Goal: Information Seeking & Learning: Learn about a topic

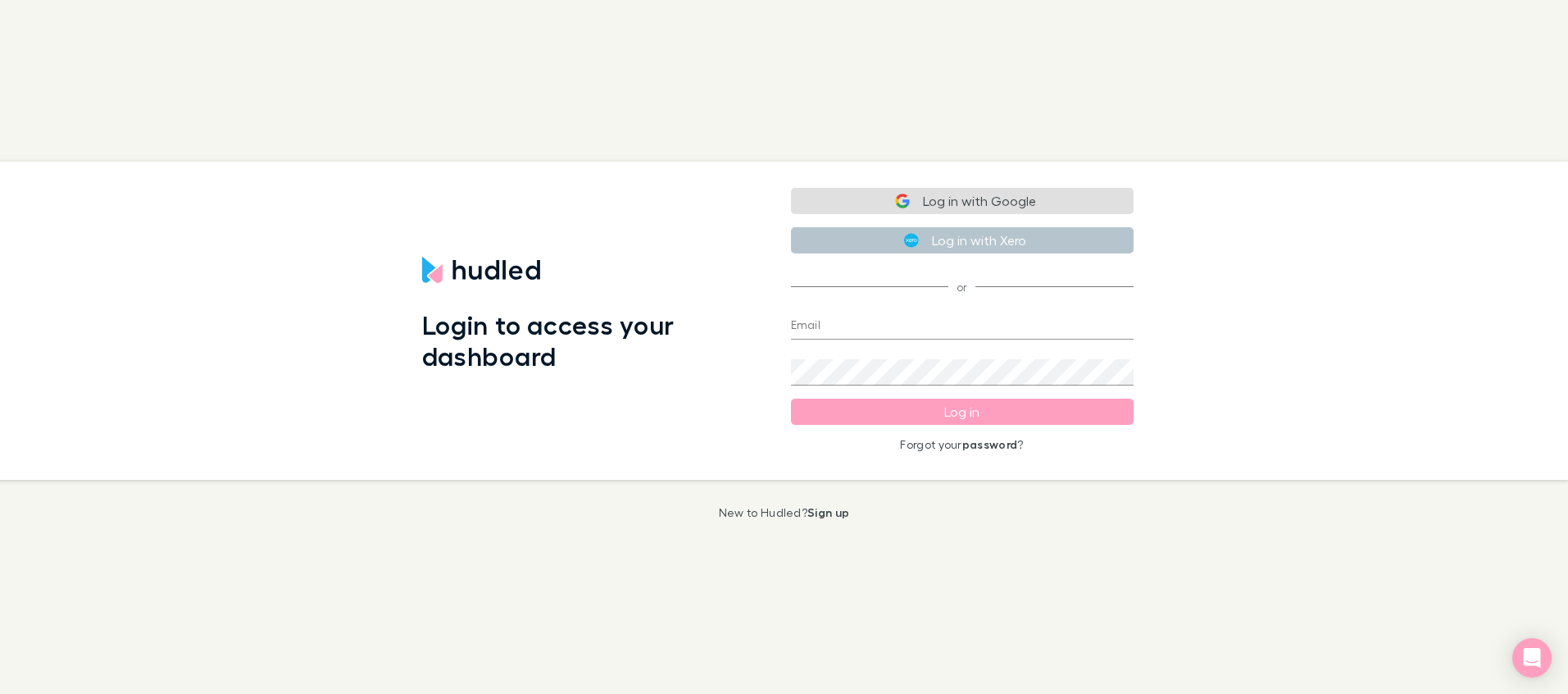
click at [973, 200] on button "Log in with Google" at bounding box center [962, 200] width 343 height 26
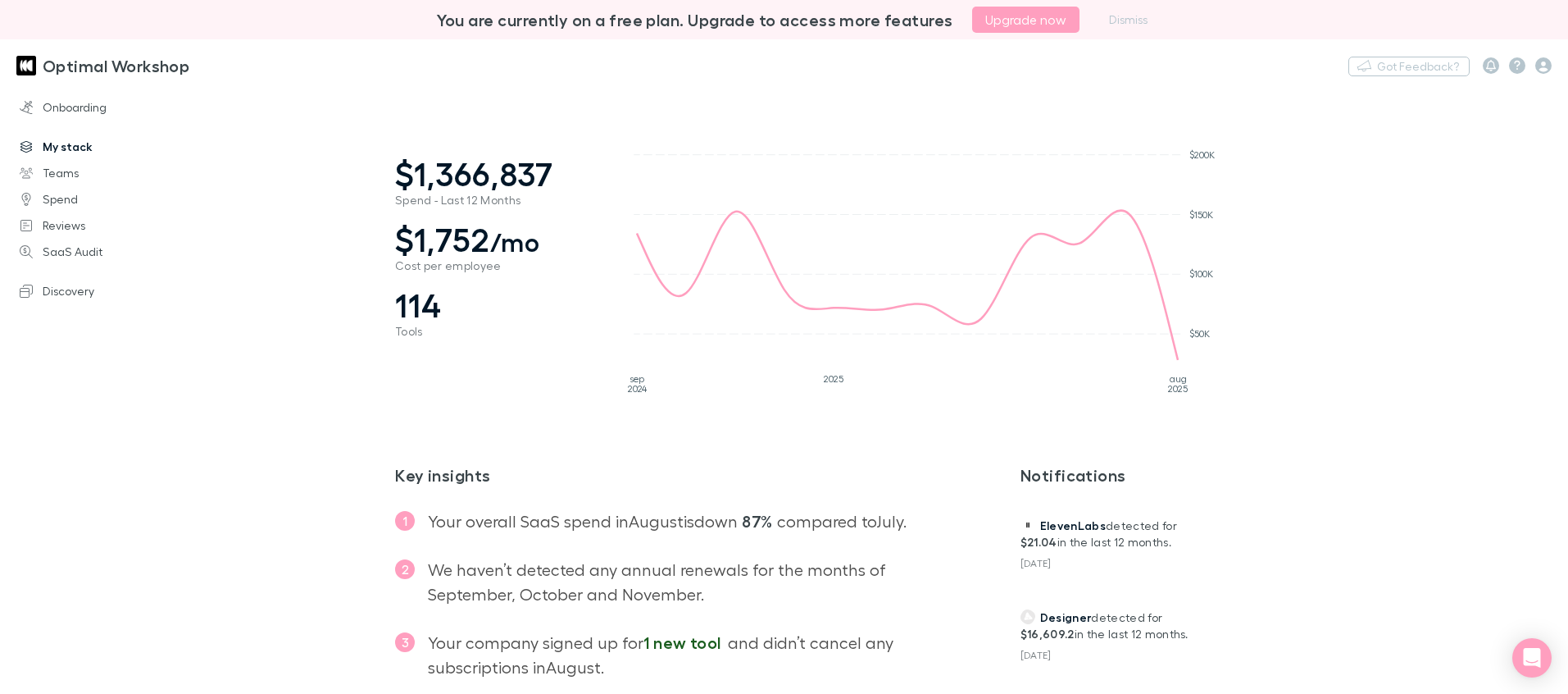
click at [94, 152] on link "My stack" at bounding box center [106, 146] width 206 height 26
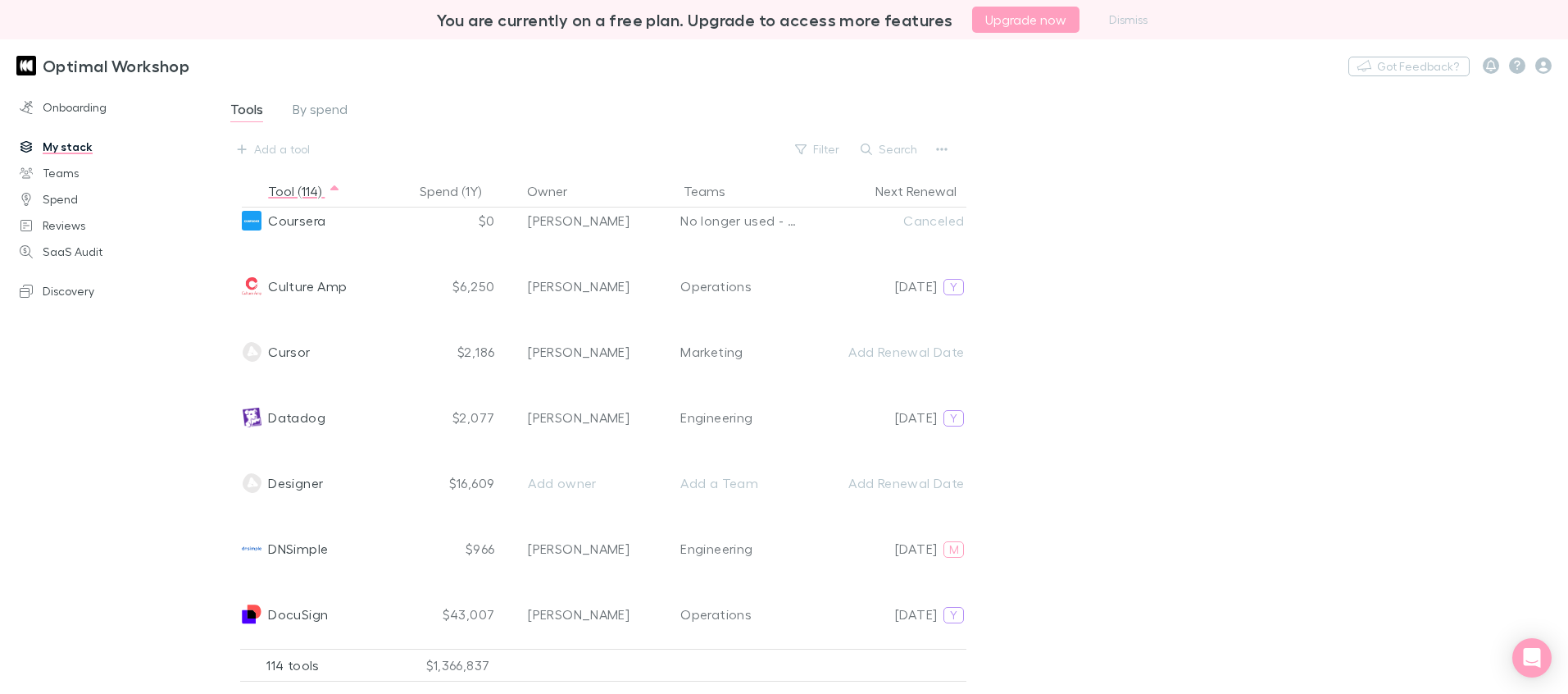
scroll to position [1729, 0]
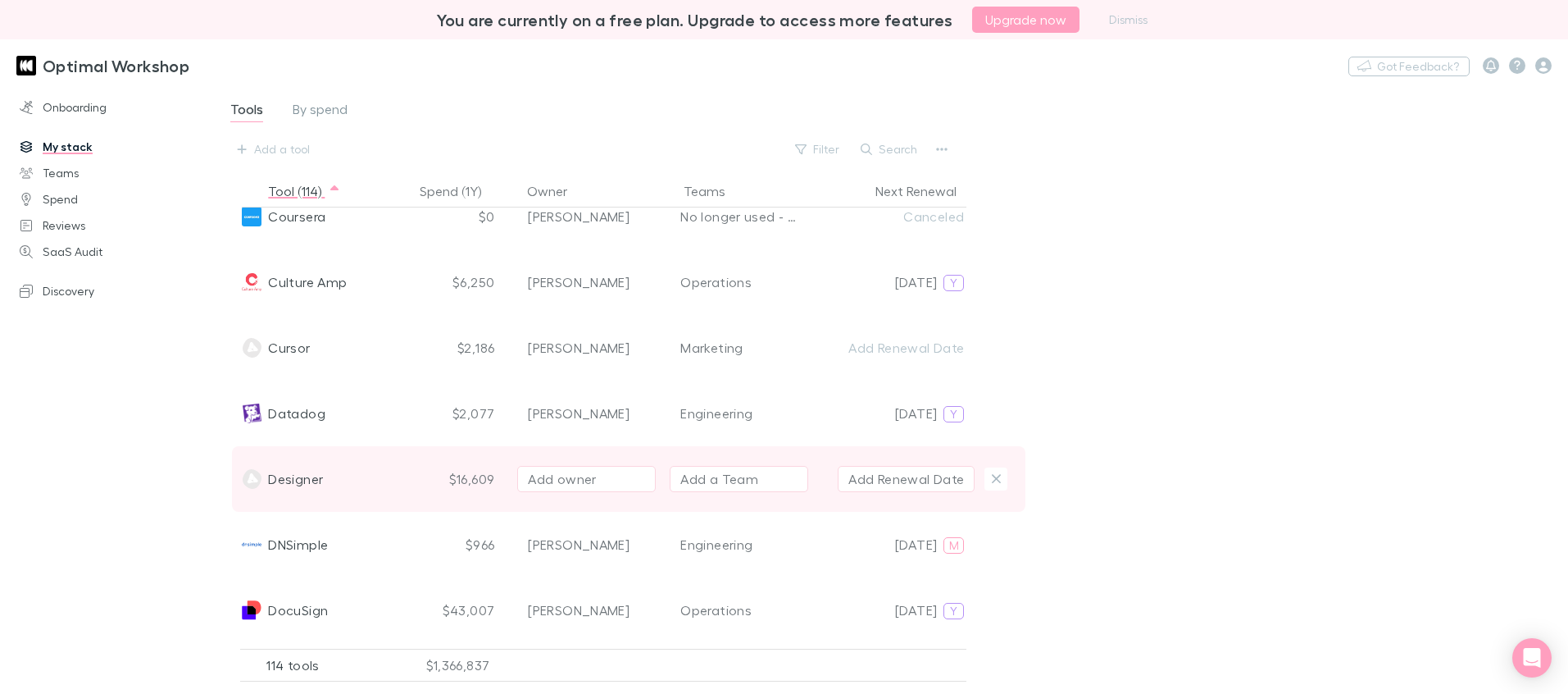
click at [317, 481] on span "Designer" at bounding box center [295, 479] width 55 height 66
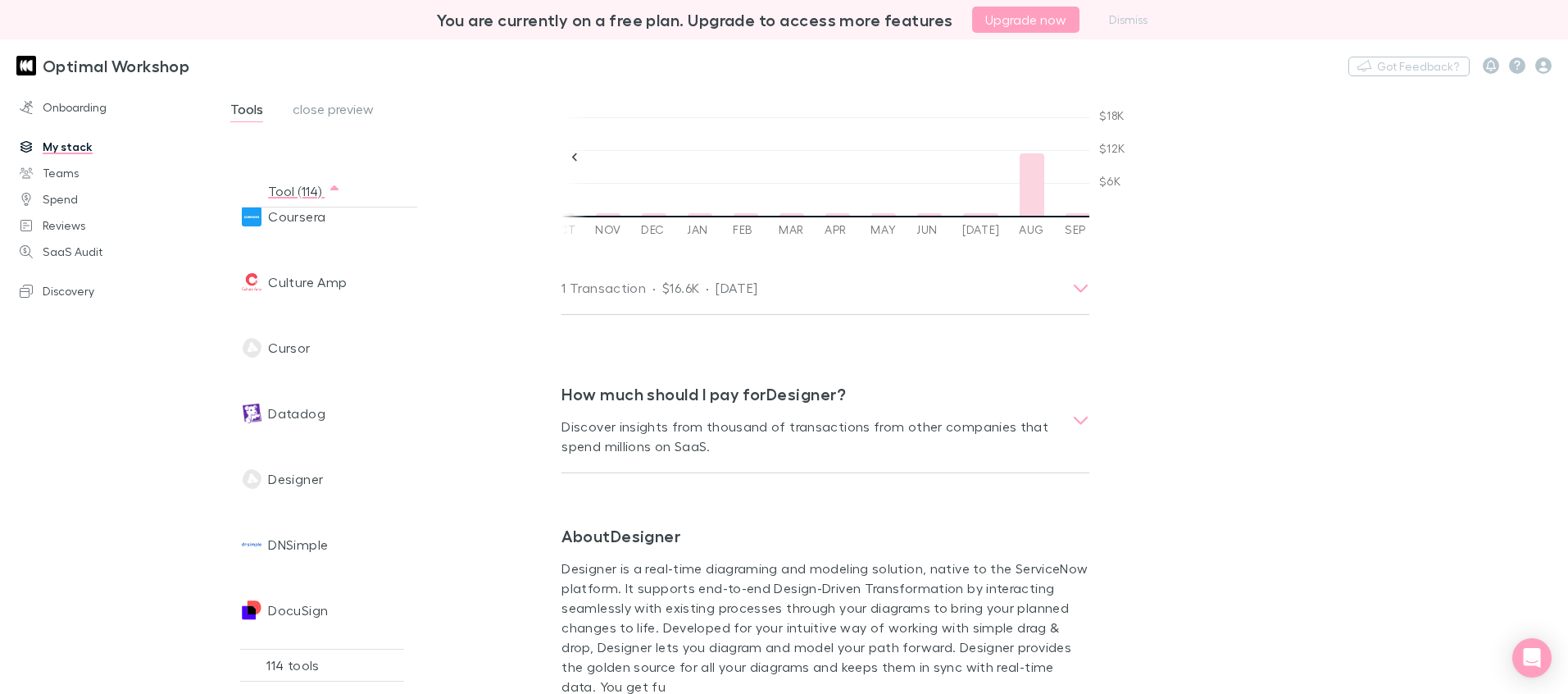
scroll to position [386, 0]
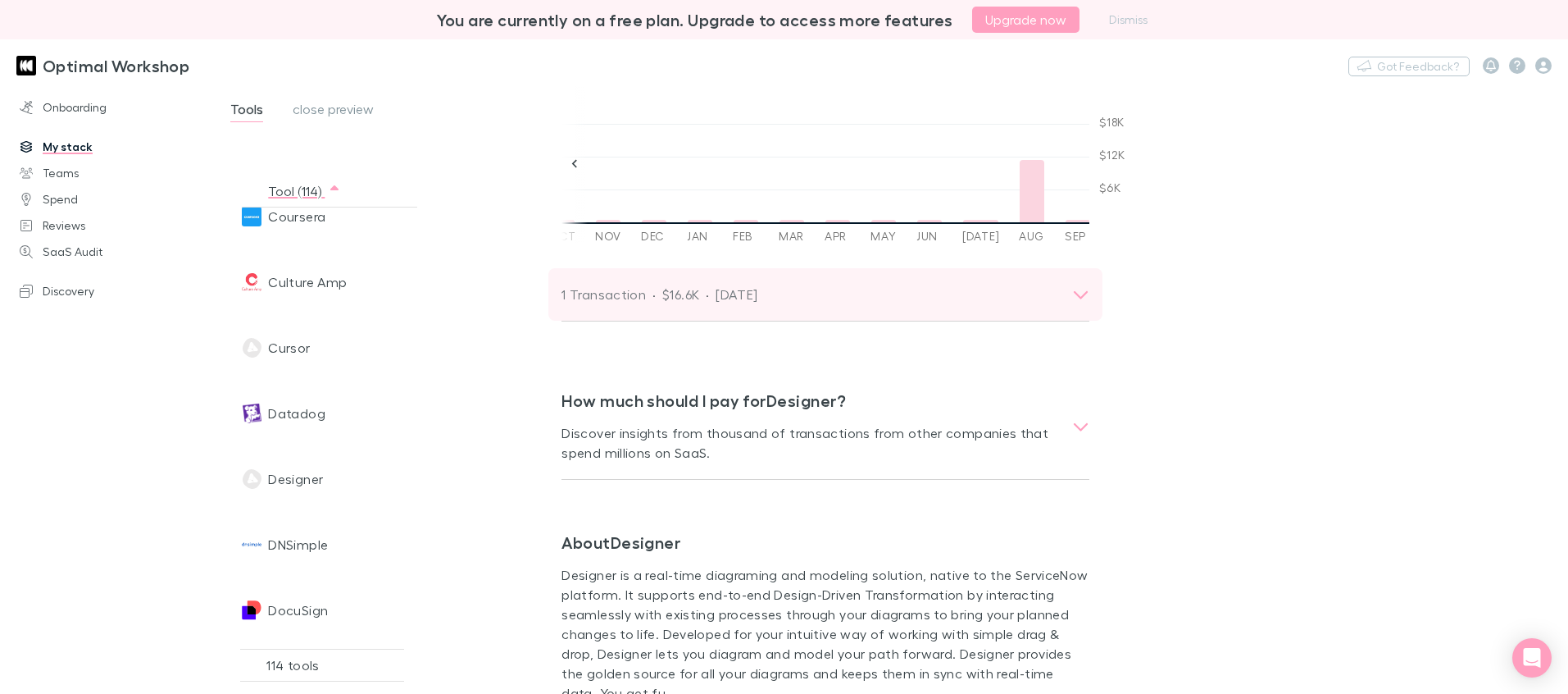
click at [662, 296] on p "$16.6K" at bounding box center [680, 294] width 37 height 19
